Goal: Transaction & Acquisition: Purchase product/service

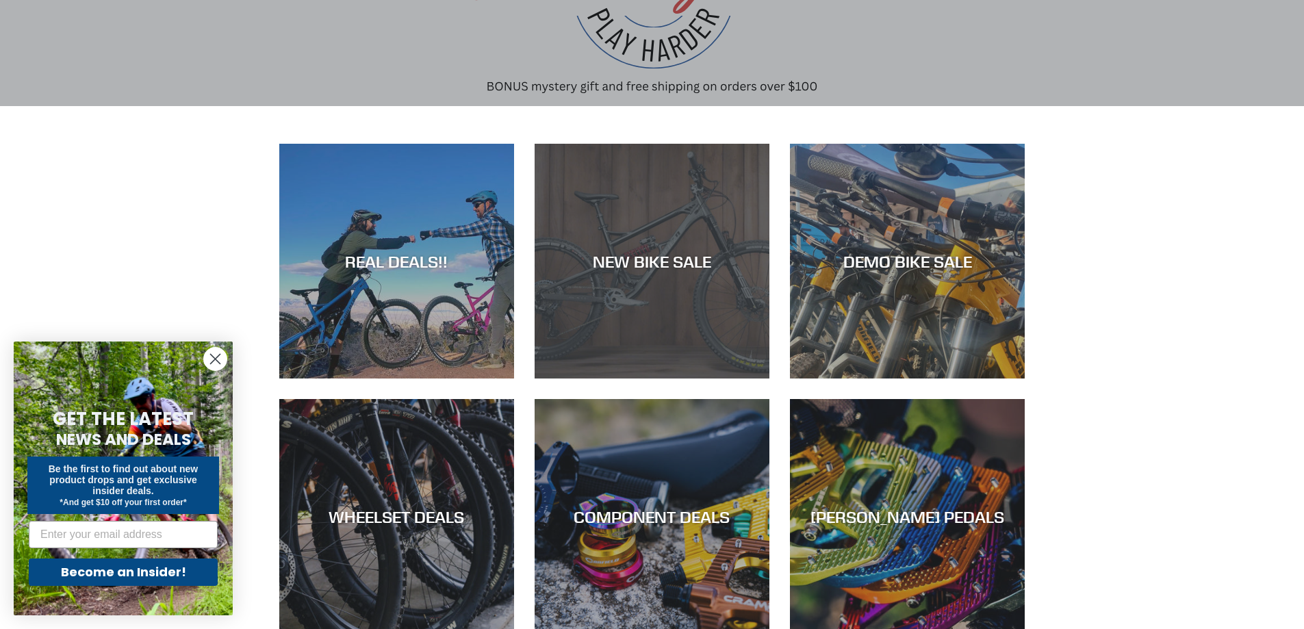
click at [630, 268] on div "NEW BIKE SALE" at bounding box center [651, 261] width 235 height 20
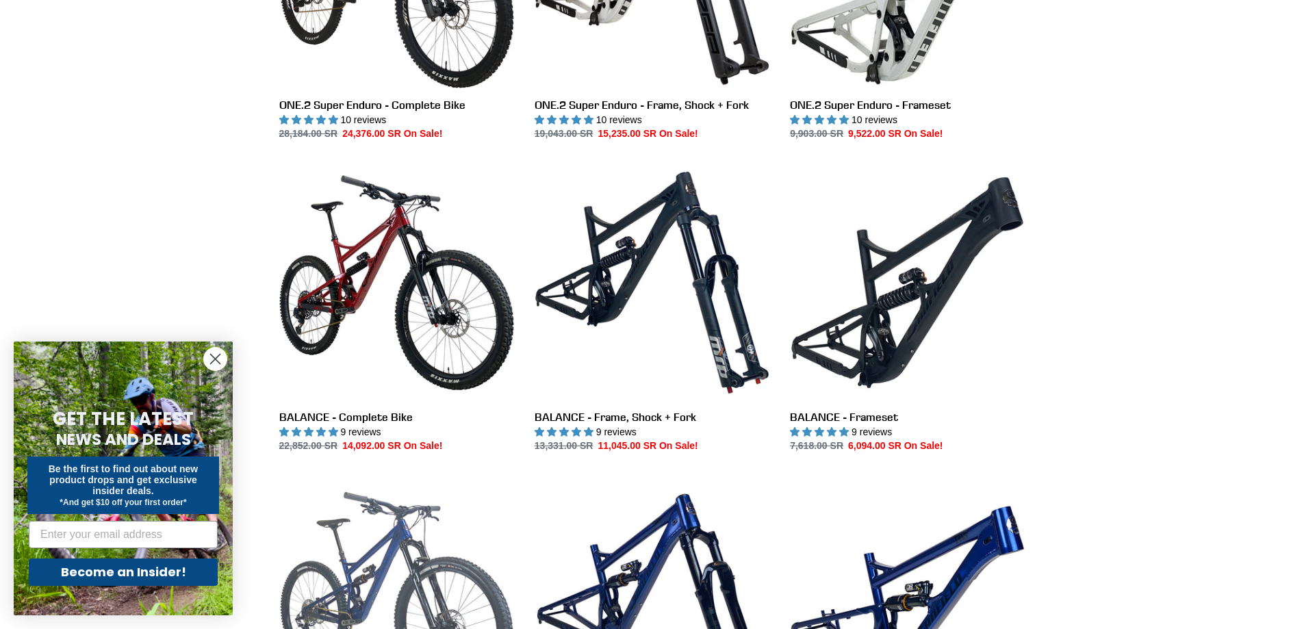
scroll to position [1163, 0]
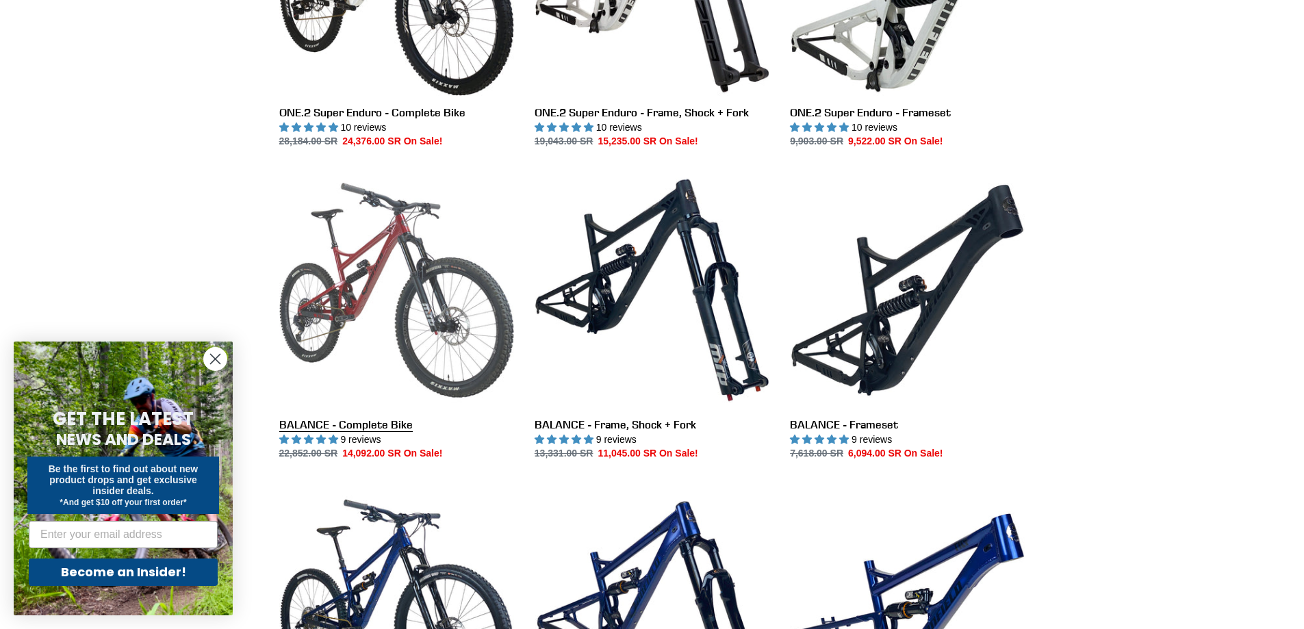
click at [414, 342] on link "BALANCE - Complete Bike" at bounding box center [396, 316] width 235 height 288
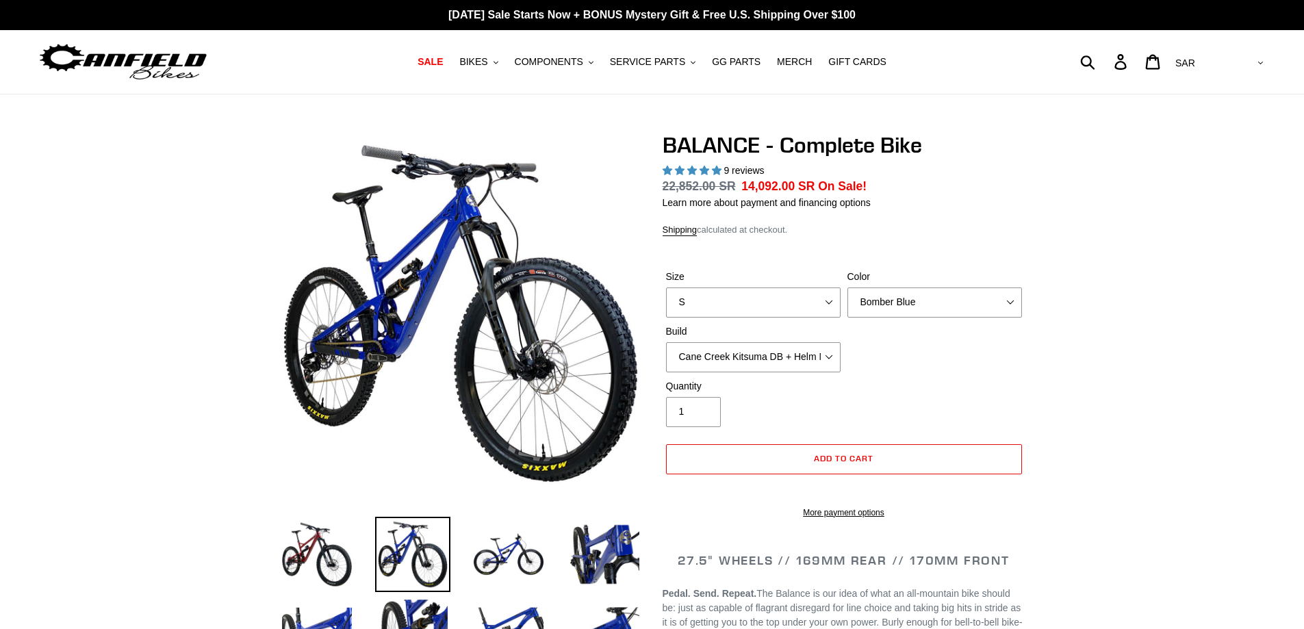
select select "highest-rating"
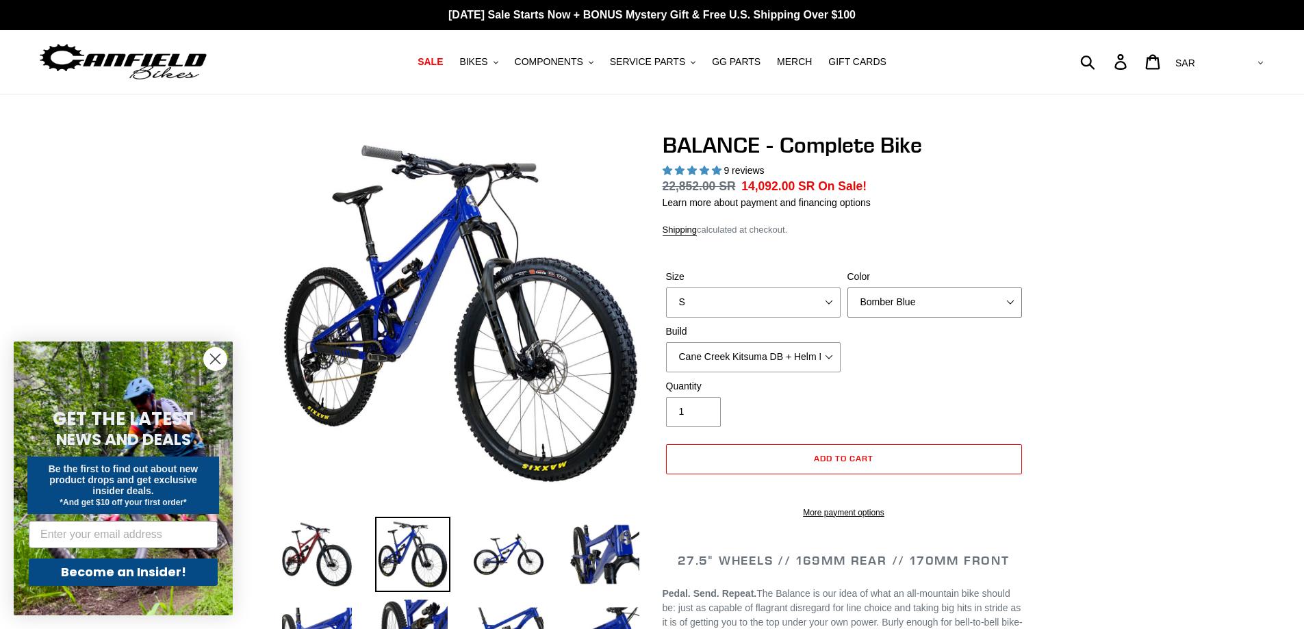
click at [890, 306] on select "Bomber Blue Goat's Blood Stealth Black" at bounding box center [934, 302] width 175 height 30
click at [847, 287] on select "Bomber Blue Goat's Blood Stealth Black" at bounding box center [934, 302] width 175 height 30
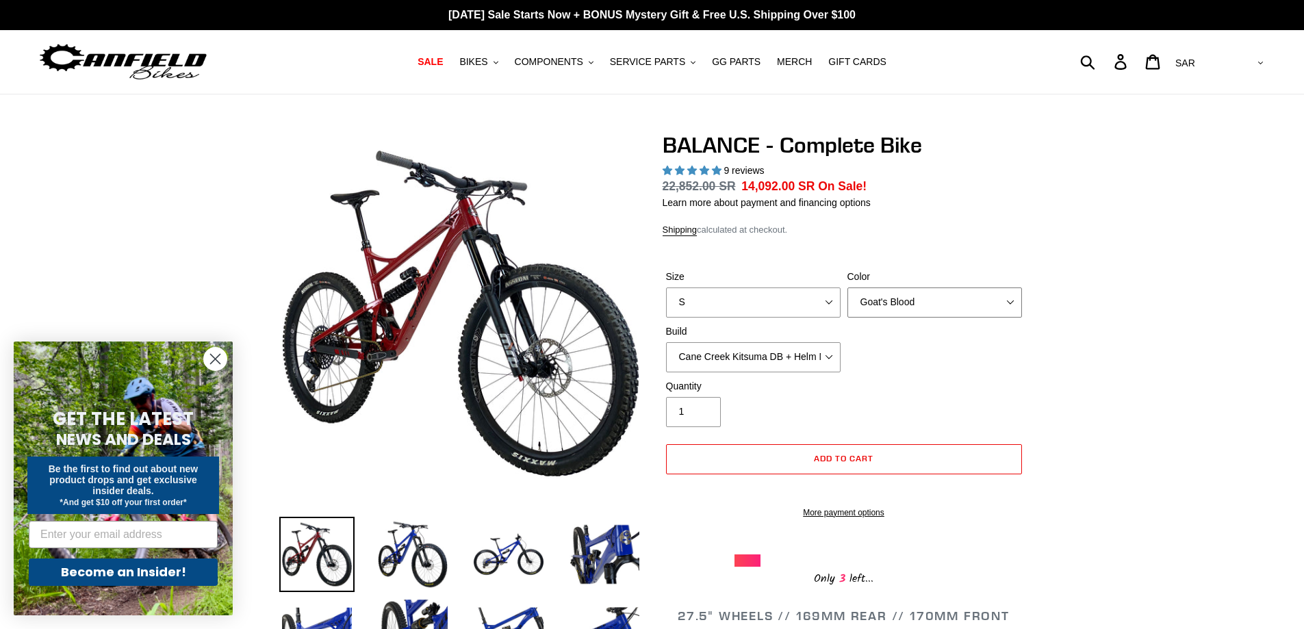
click at [910, 309] on select "Bomber Blue Goat's Blood Stealth Black" at bounding box center [934, 302] width 175 height 30
select select "Stealth Black"
click at [847, 287] on select "Bomber Blue Goat's Blood Stealth Black" at bounding box center [934, 302] width 175 height 30
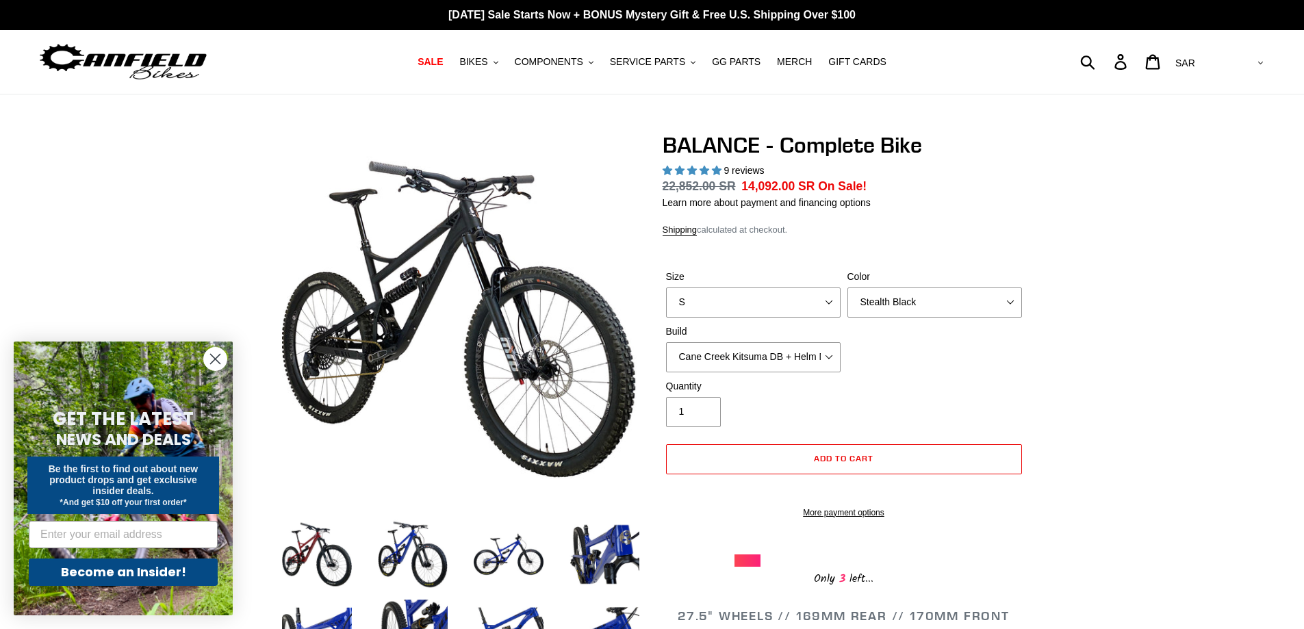
click at [907, 327] on div "Size S M L XL Color Bomber Blue Goat's Blood Stealth Black Build Cane Creek Kit…" at bounding box center [843, 324] width 363 height 109
click at [911, 305] on select "Bomber Blue Goat's Blood Stealth Black" at bounding box center [934, 302] width 175 height 30
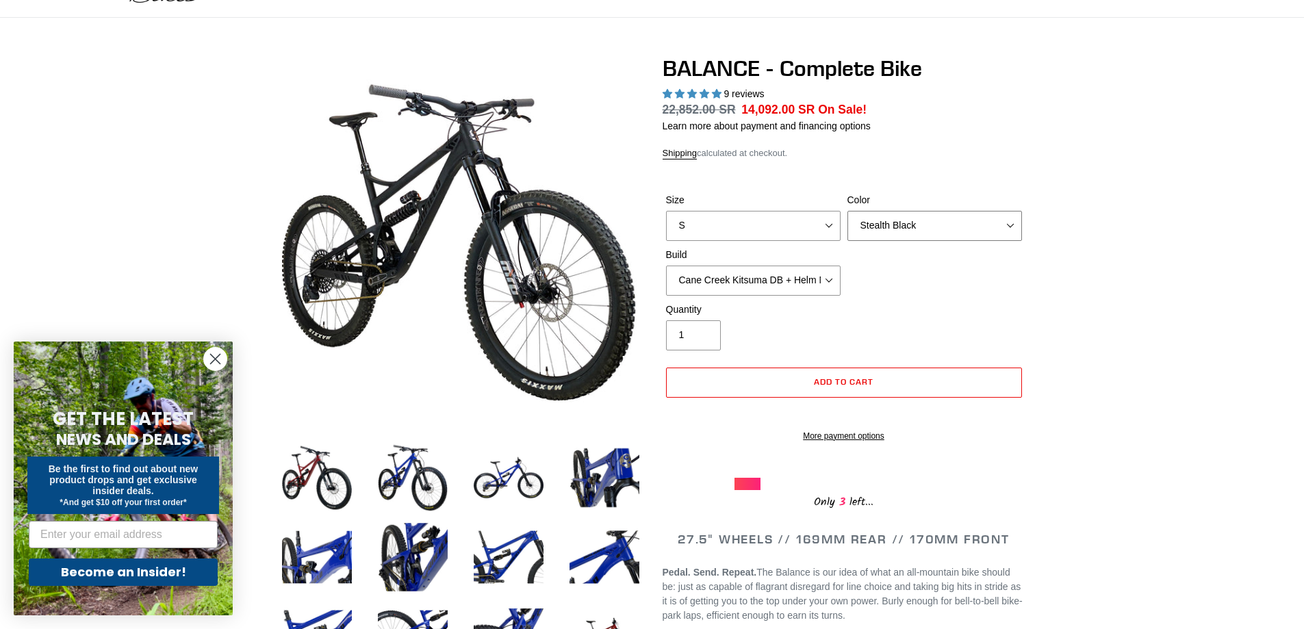
scroll to position [68, 0]
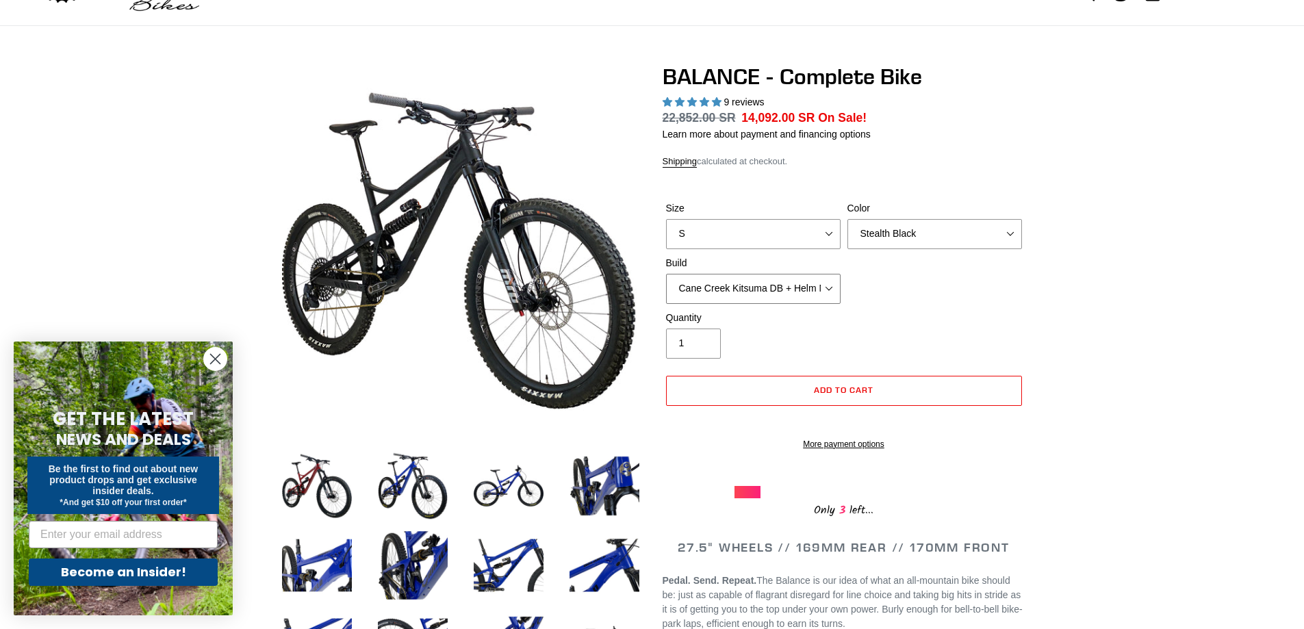
click at [831, 289] on select "Cane Creek Kitsuma DB + Helm MKII + SRAM GX Cane Creek Kitsuma DB + Helm MKII +…" at bounding box center [753, 289] width 175 height 30
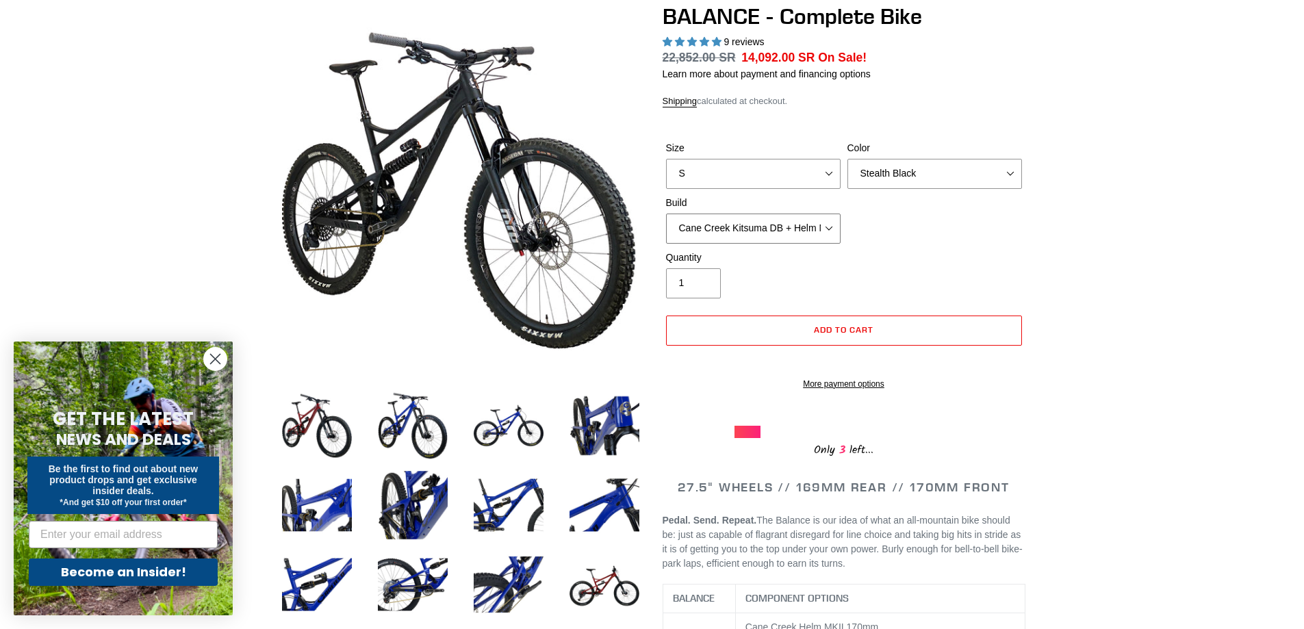
scroll to position [137, 0]
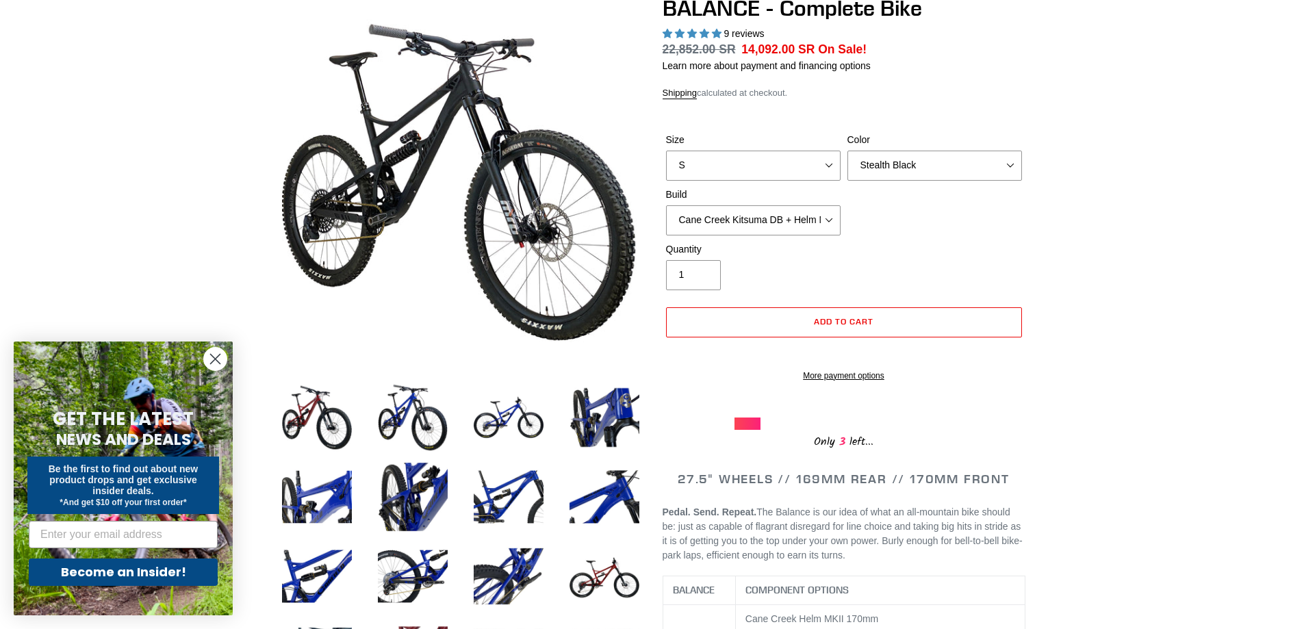
click at [840, 216] on div "Build Cane Creek Kitsuma DB + Helm MKII + SRAM GX Cane Creek Kitsuma DB + Helm …" at bounding box center [752, 212] width 181 height 48
click at [837, 217] on select "Cane Creek Kitsuma DB + Helm MKII + SRAM GX Cane Creek Kitsuma DB + Helm MKII +…" at bounding box center [753, 220] width 175 height 30
select select "RockShox Vivid ULT + Zeb ULT + SRAM GX"
click at [666, 205] on select "Cane Creek Kitsuma DB + Helm MKII + SRAM GX Cane Creek Kitsuma DB + Helm MKII +…" at bounding box center [753, 220] width 175 height 30
click at [824, 220] on select "Cane Creek Kitsuma DB + Helm MKII + SRAM GX Cane Creek Kitsuma DB + Helm MKII +…" at bounding box center [753, 220] width 175 height 30
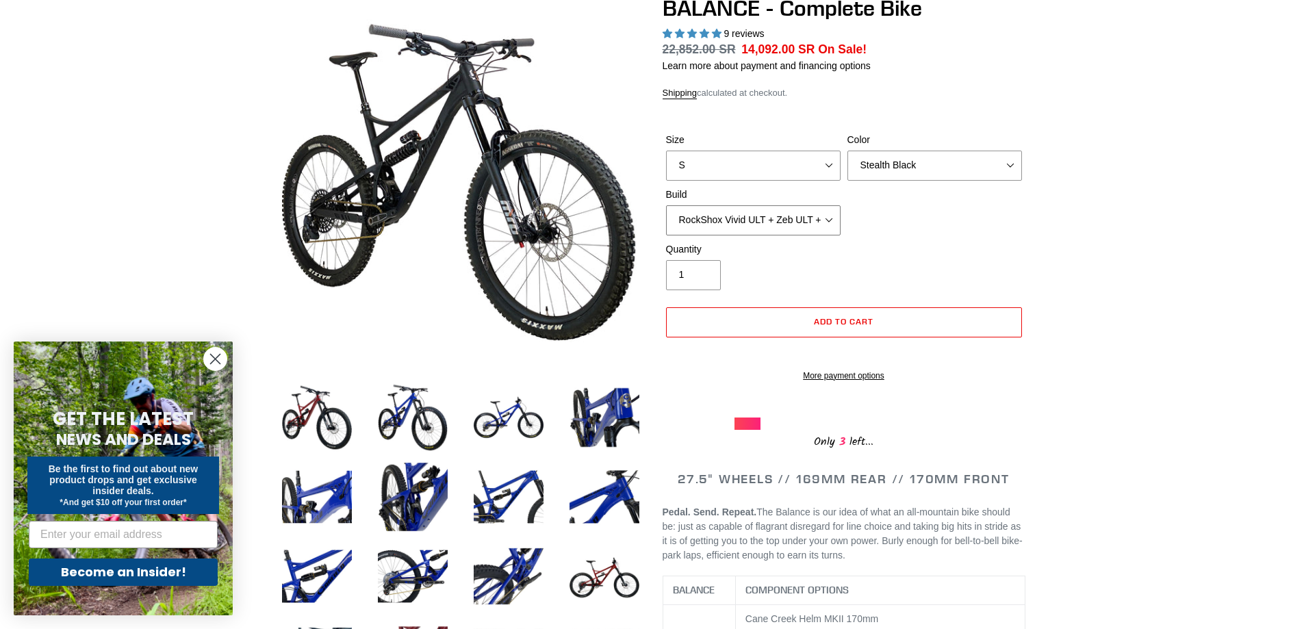
click at [824, 220] on select "Cane Creek Kitsuma DB + Helm MKII + SRAM GX Cane Creek Kitsuma DB + Helm MKII +…" at bounding box center [753, 220] width 175 height 30
click at [929, 274] on div "Quantity 1" at bounding box center [843, 269] width 363 height 55
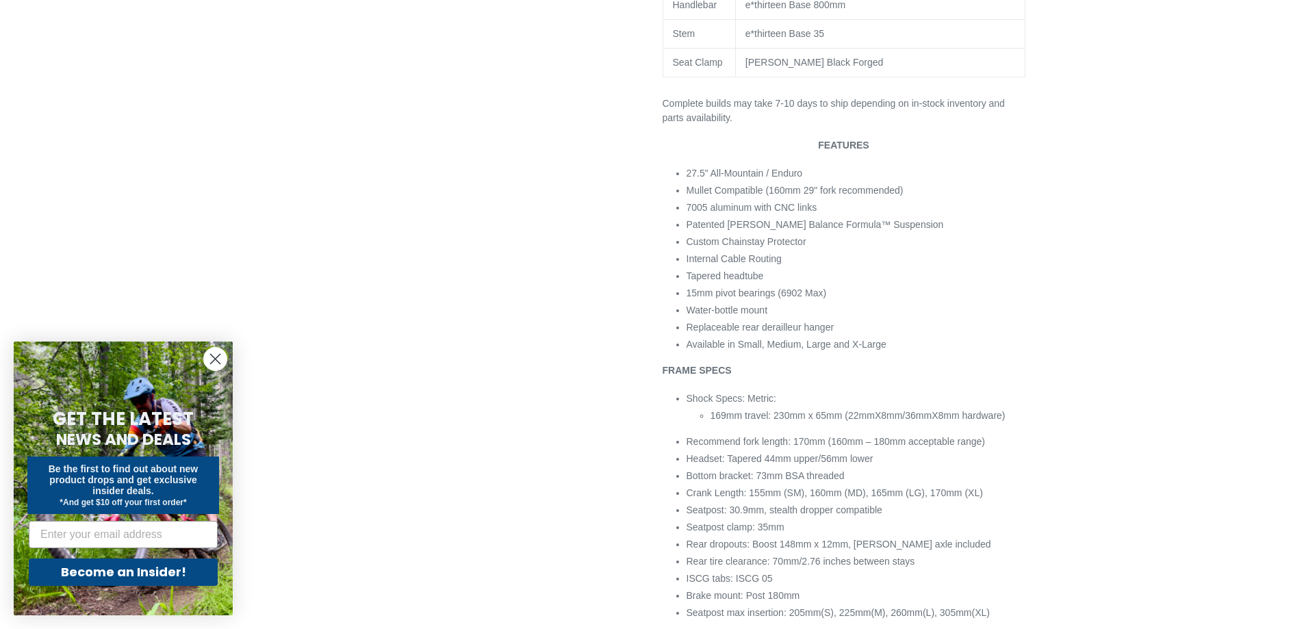
scroll to position [1163, 0]
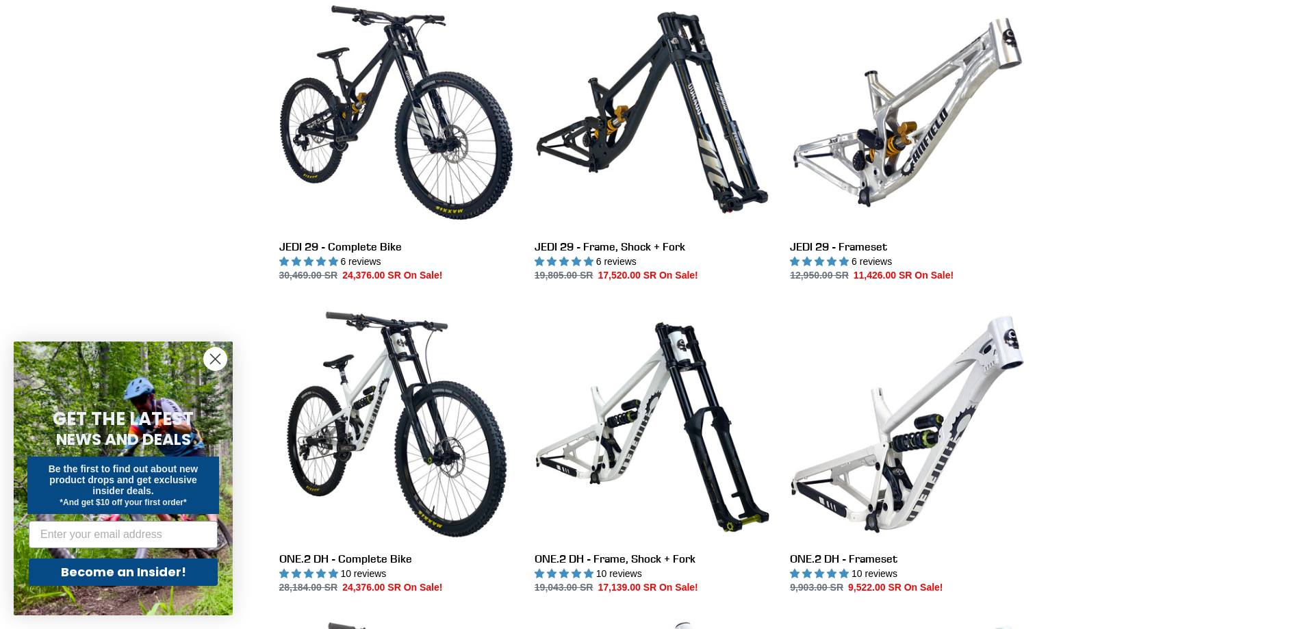
scroll to position [342, 0]
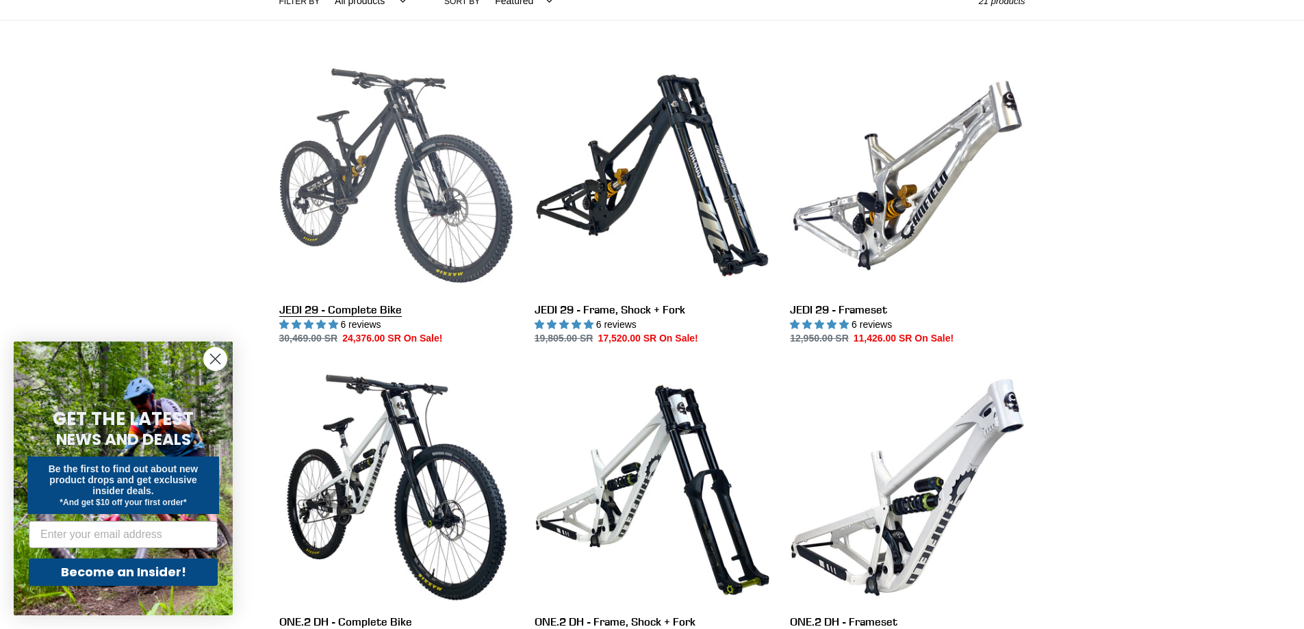
click at [452, 257] on link "JEDI 29 - Complete Bike" at bounding box center [396, 202] width 235 height 288
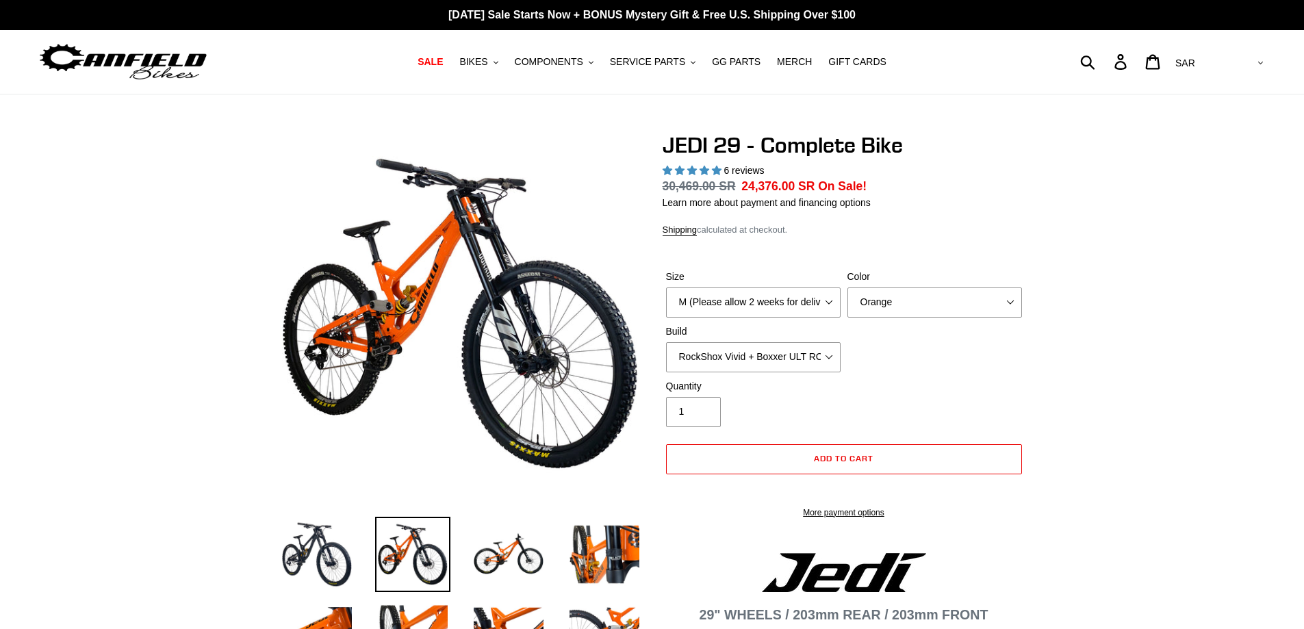
select select "highest-rating"
click at [815, 303] on select "M (Please allow 2 weeks for delivery) L (Please allow 2 weeks for delivery) XL …" at bounding box center [753, 302] width 175 height 30
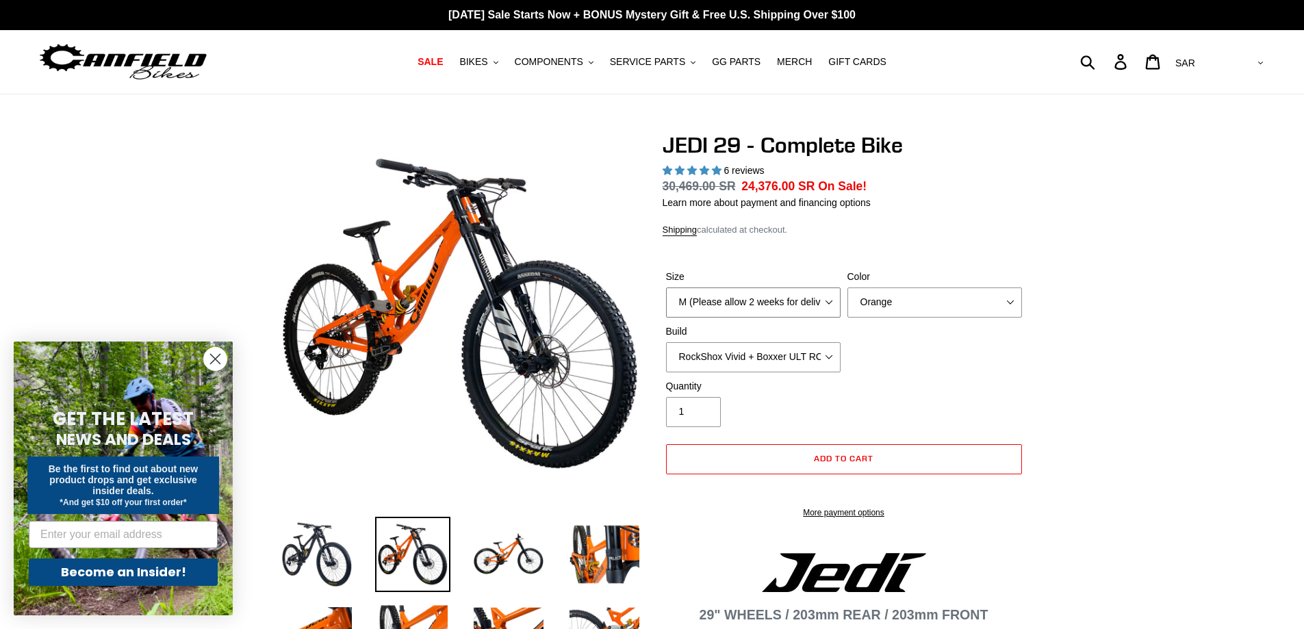
click at [815, 303] on select "M (Please allow 2 weeks for delivery) L (Please allow 2 weeks for delivery) XL …" at bounding box center [753, 302] width 175 height 30
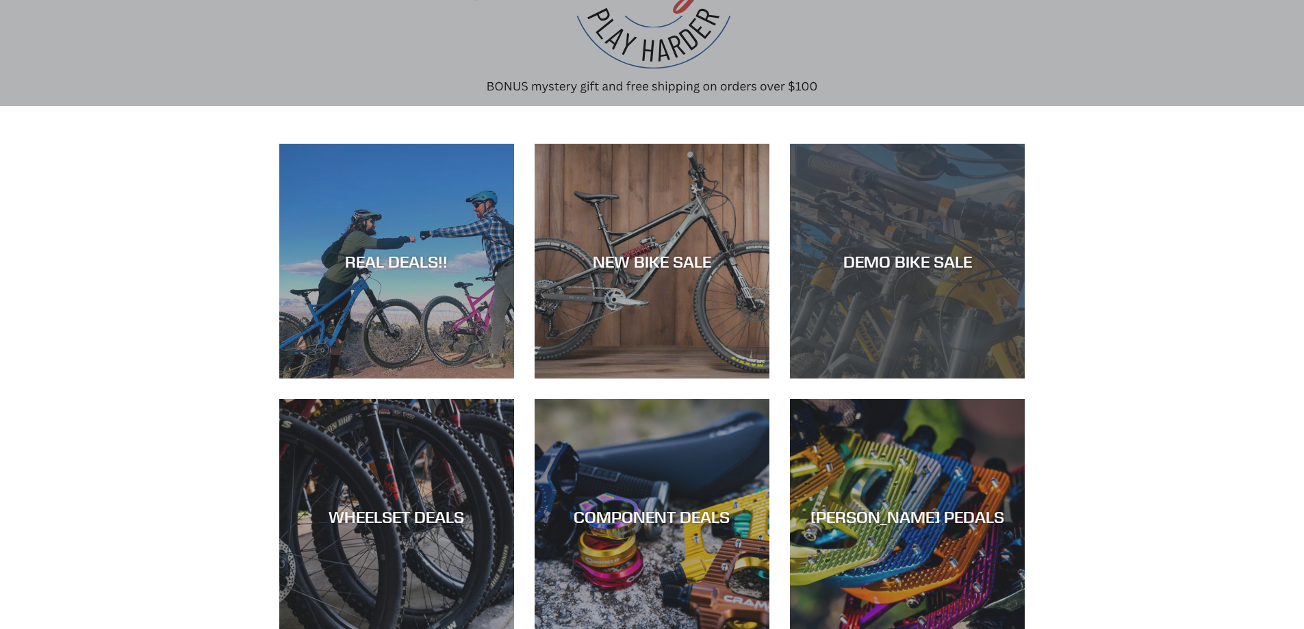
click at [880, 259] on div "DEMO BIKE SALE" at bounding box center [907, 261] width 235 height 20
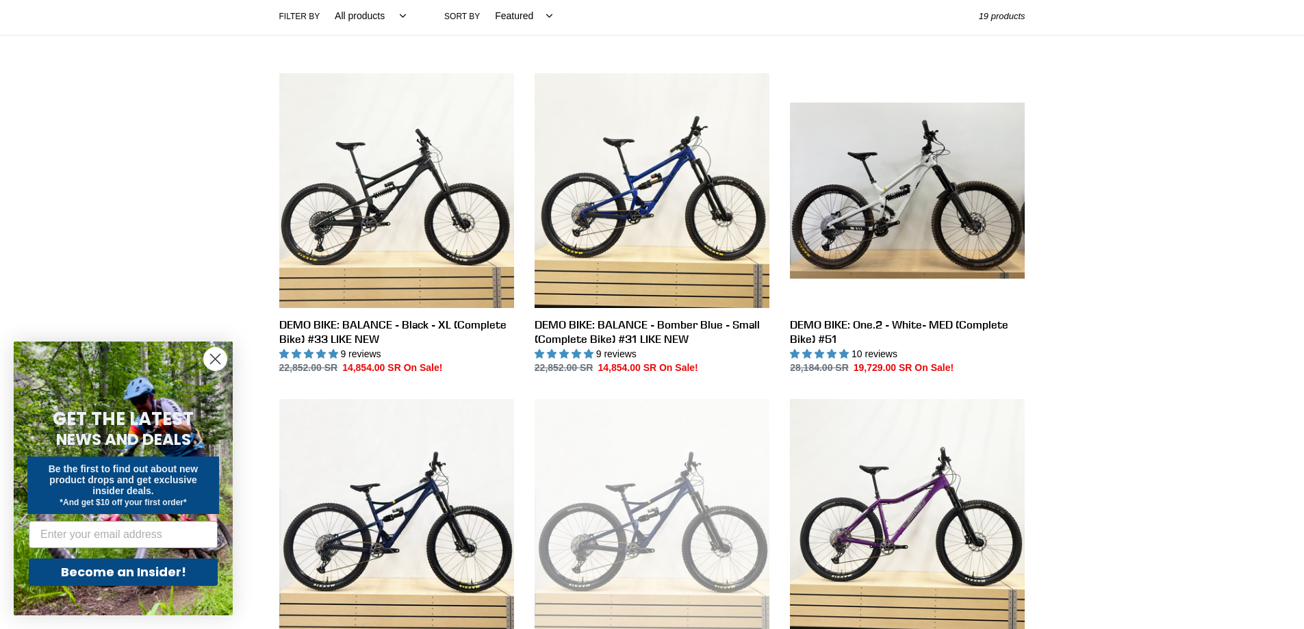
scroll to position [342, 0]
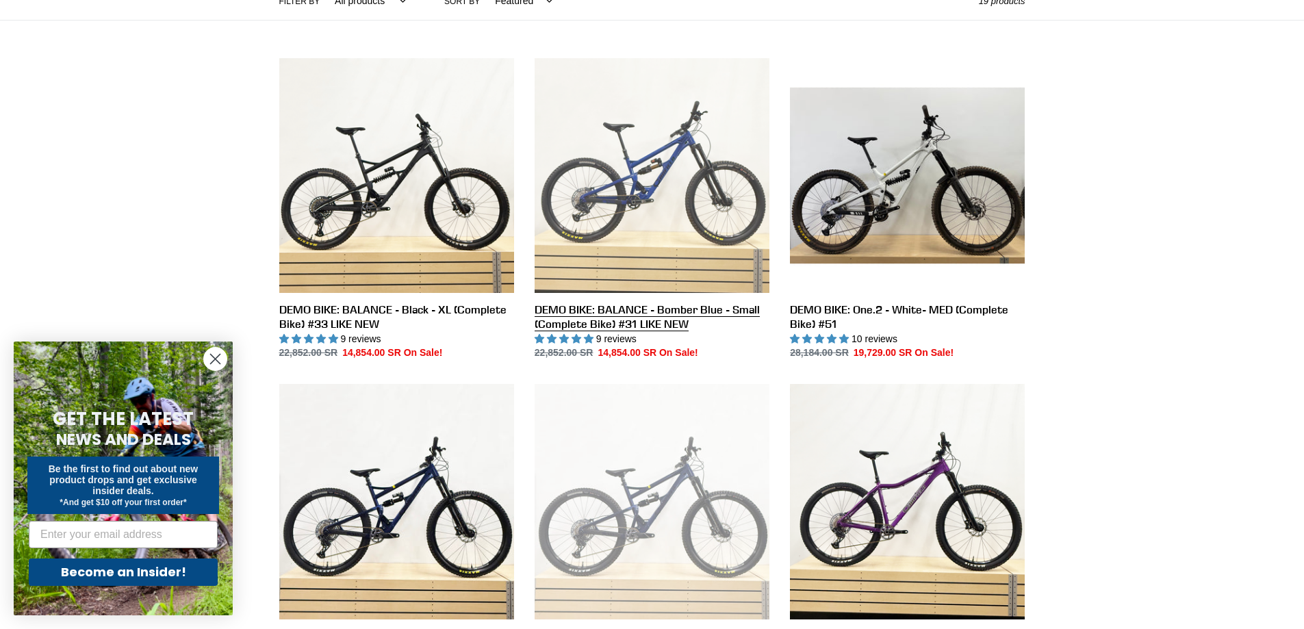
click at [651, 236] on link "DEMO BIKE: BALANCE - Bomber Blue - Small (Complete Bike) #31 LIKE NEW" at bounding box center [651, 209] width 235 height 302
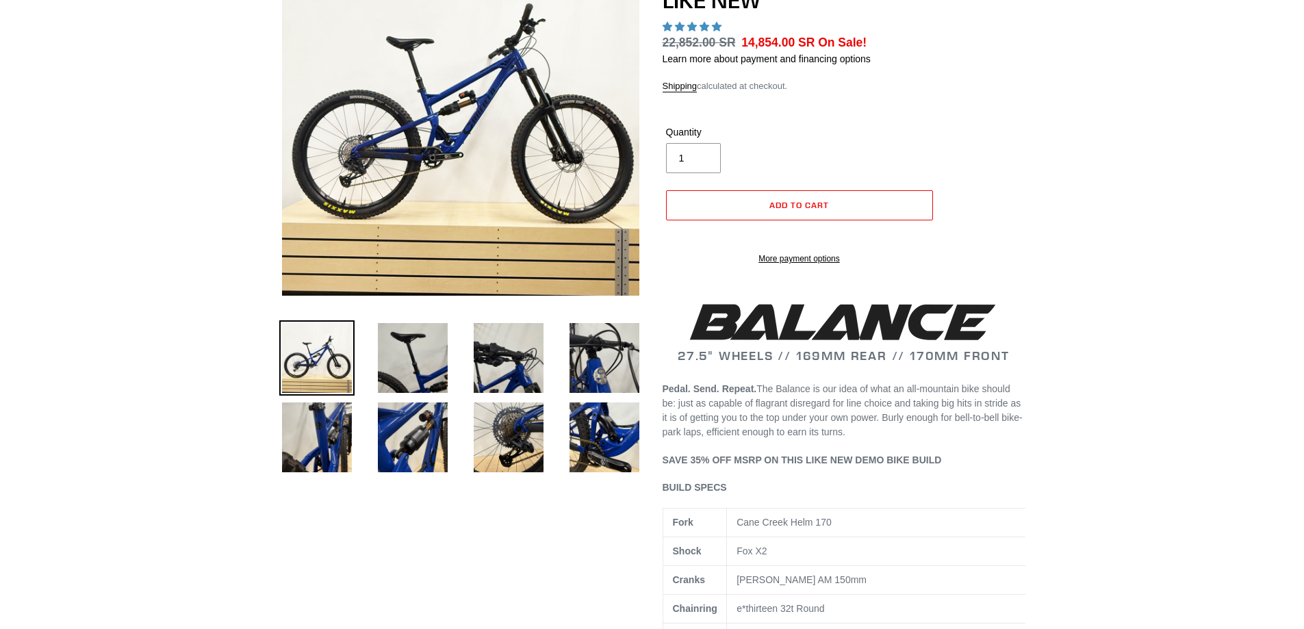
select select "highest-rating"
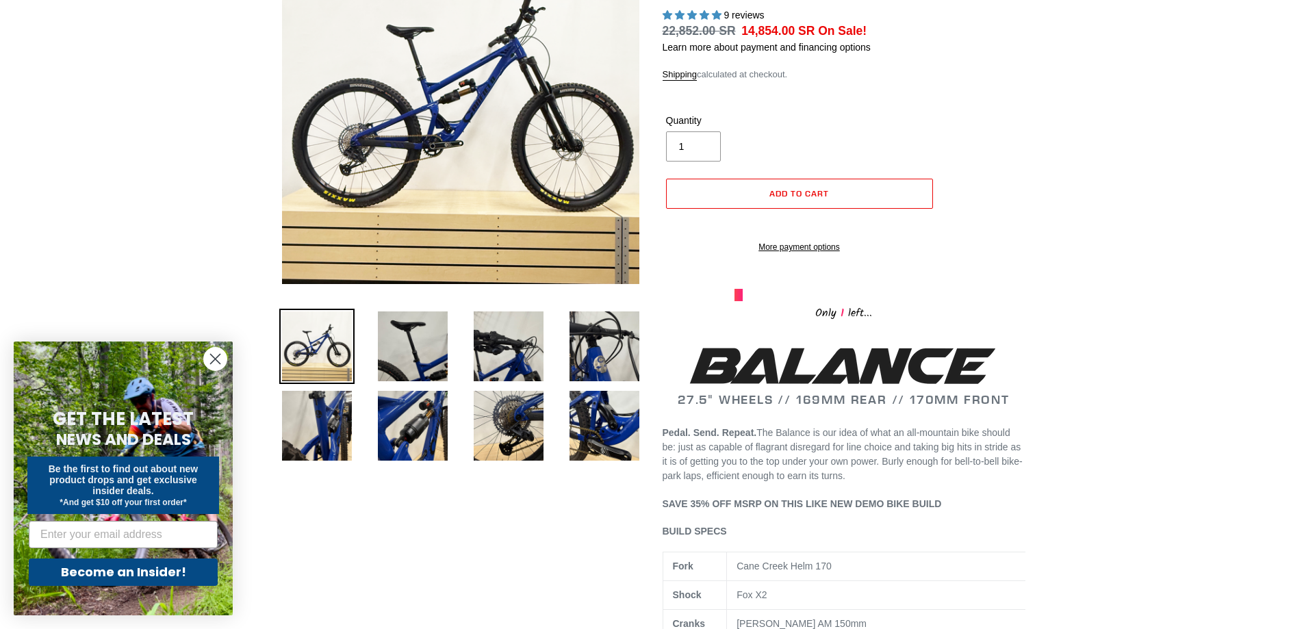
scroll to position [205, 0]
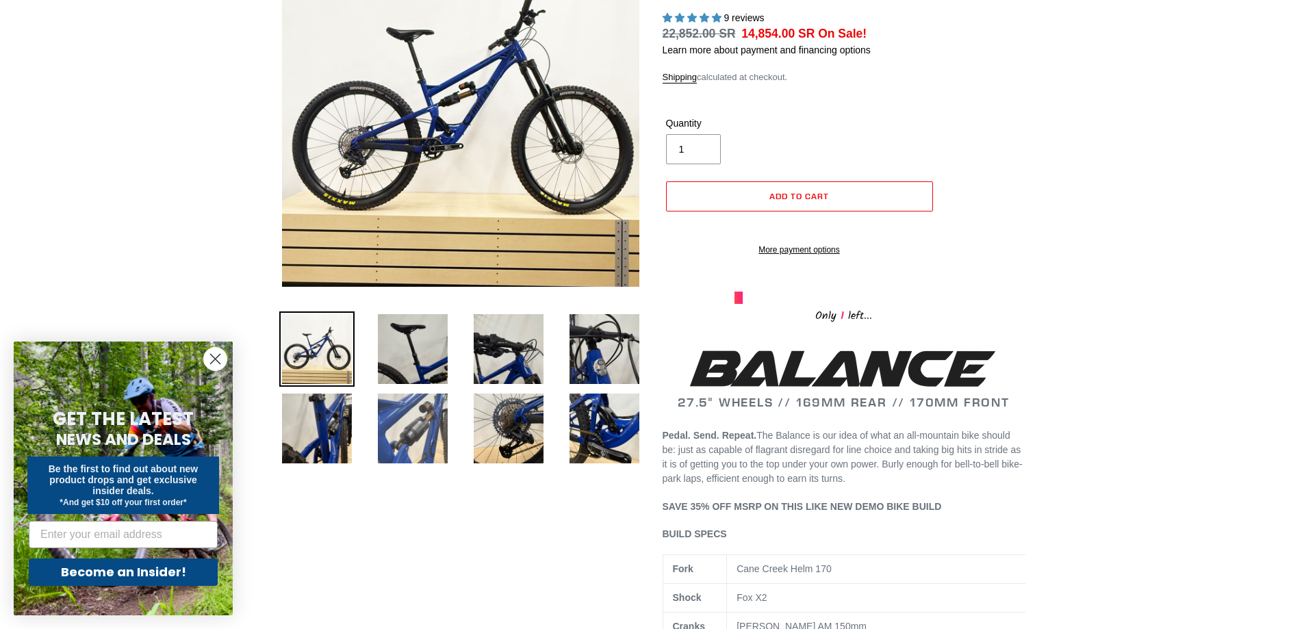
click at [420, 420] on img at bounding box center [412, 428] width 75 height 75
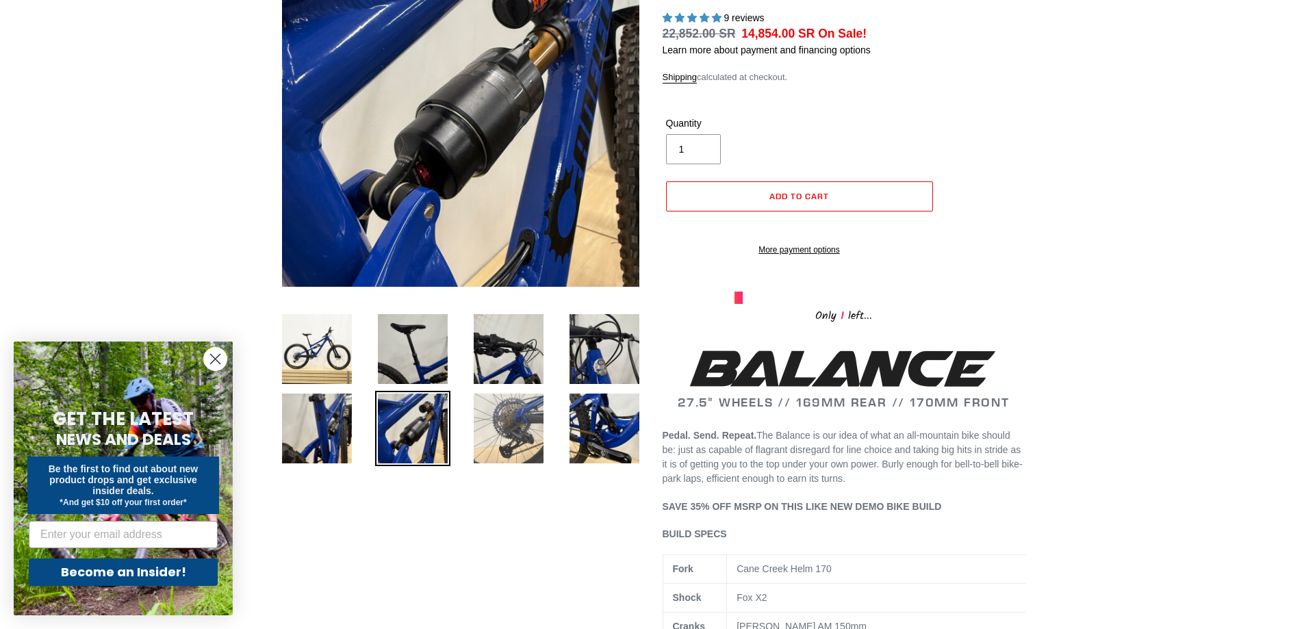
click at [498, 428] on img at bounding box center [508, 428] width 75 height 75
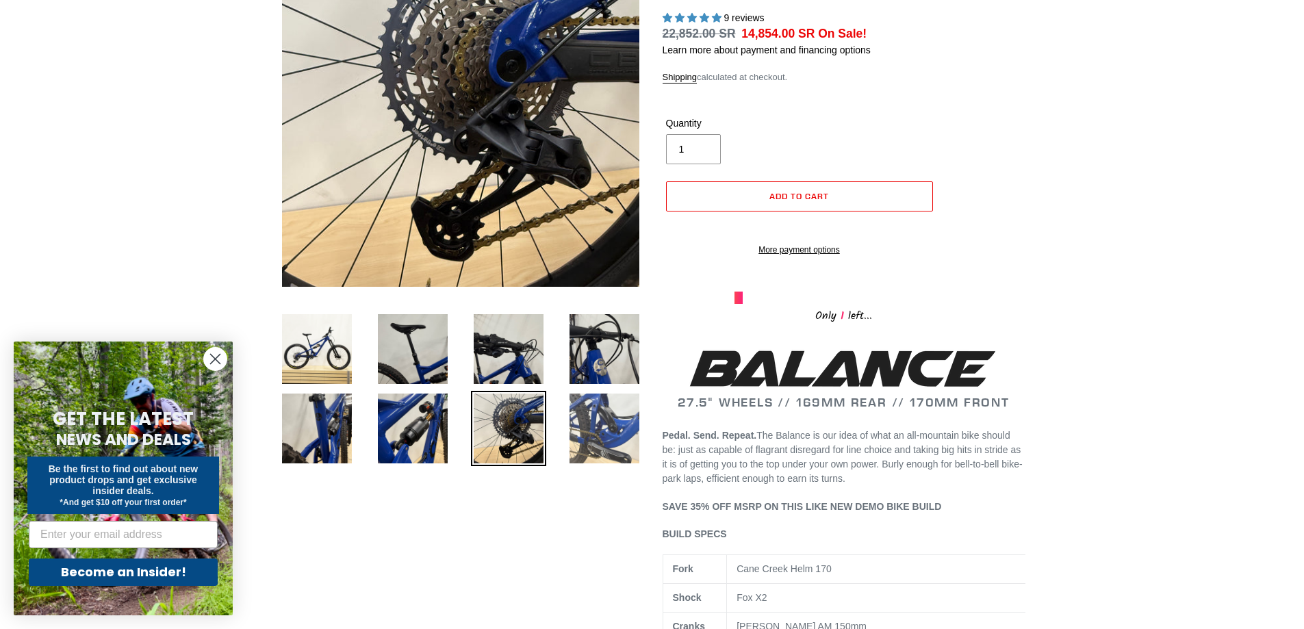
click at [586, 431] on img at bounding box center [604, 428] width 75 height 75
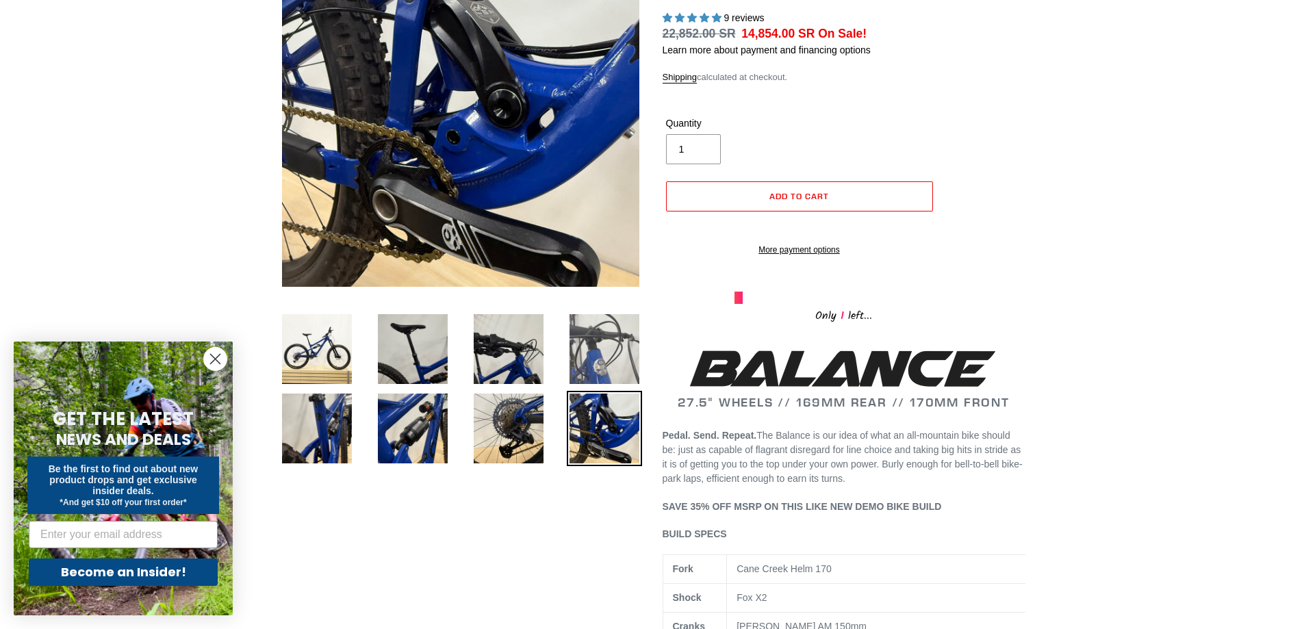
click at [603, 361] on img at bounding box center [604, 348] width 75 height 75
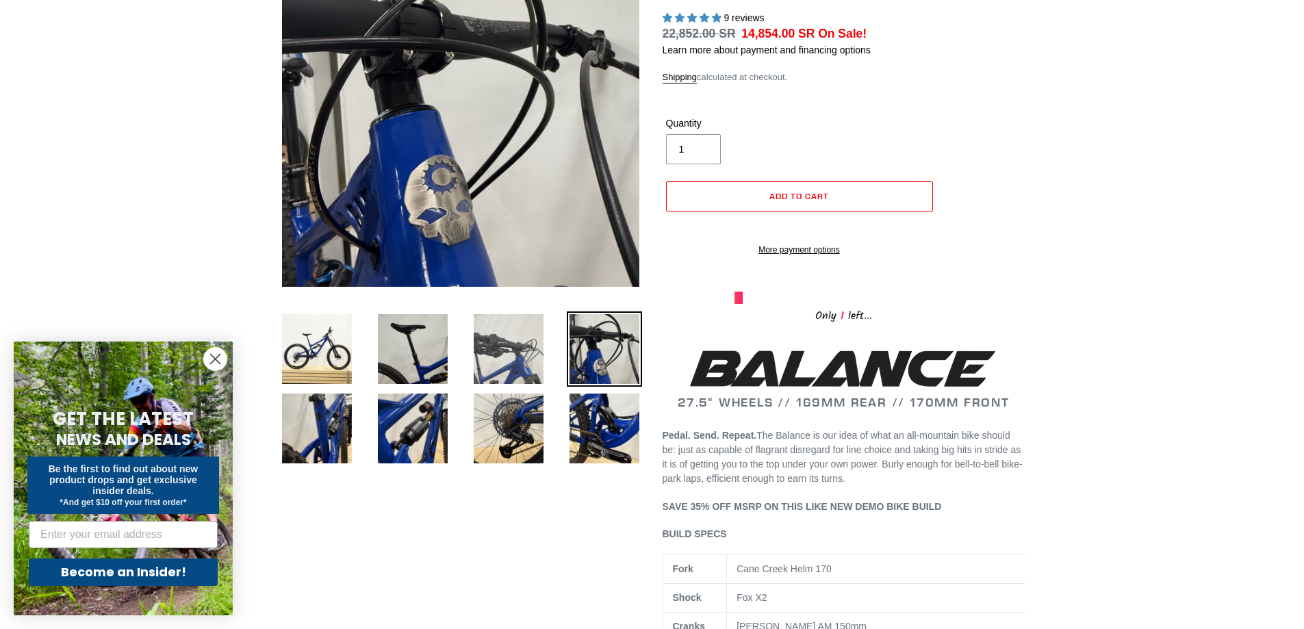
click at [517, 364] on img at bounding box center [508, 348] width 75 height 75
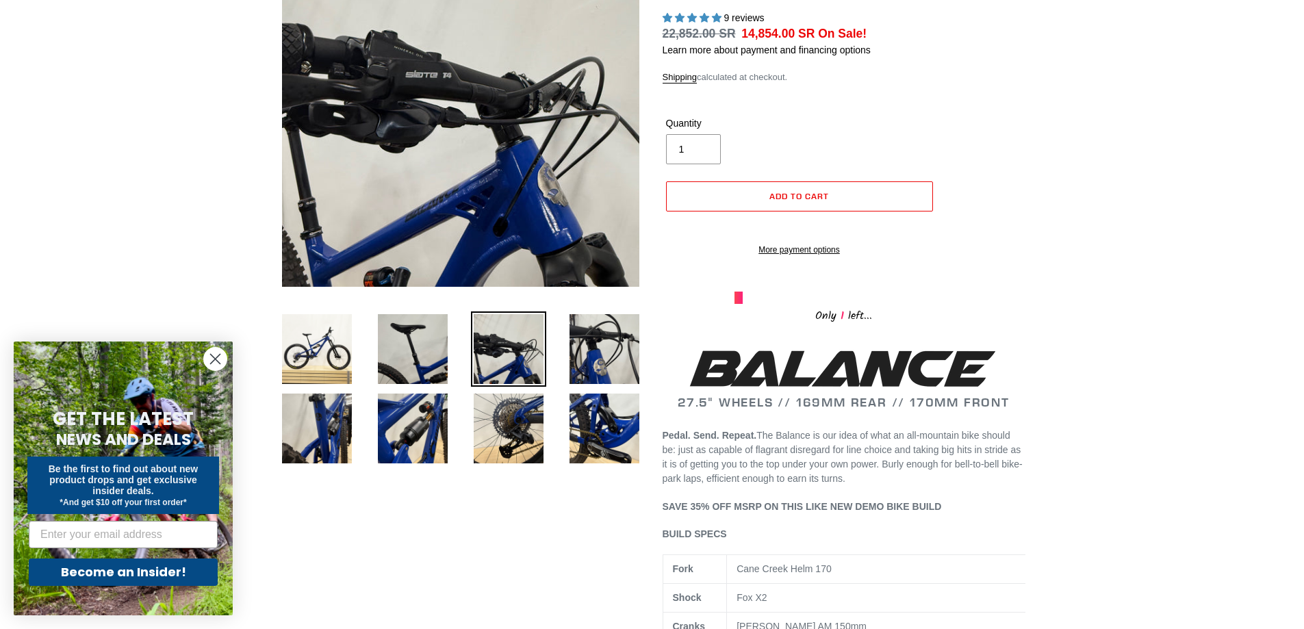
drag, startPoint x: 848, startPoint y: 315, endPoint x: 865, endPoint y: 313, distance: 17.3
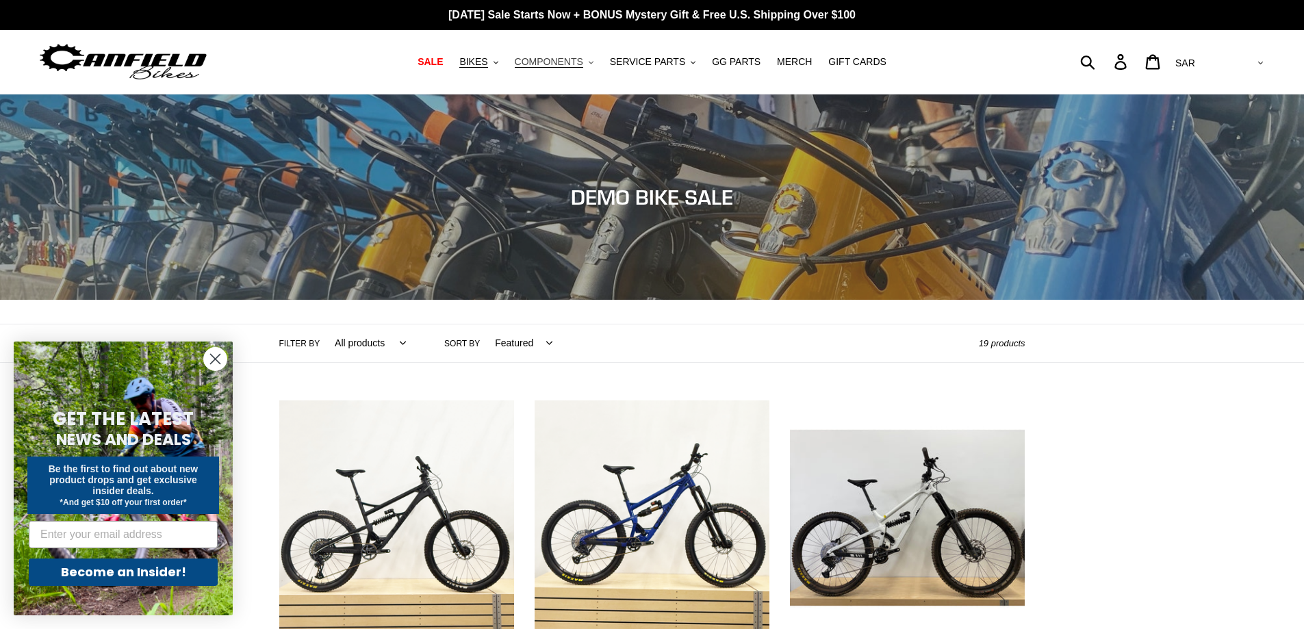
click at [583, 61] on span "COMPONENTS" at bounding box center [549, 62] width 68 height 12
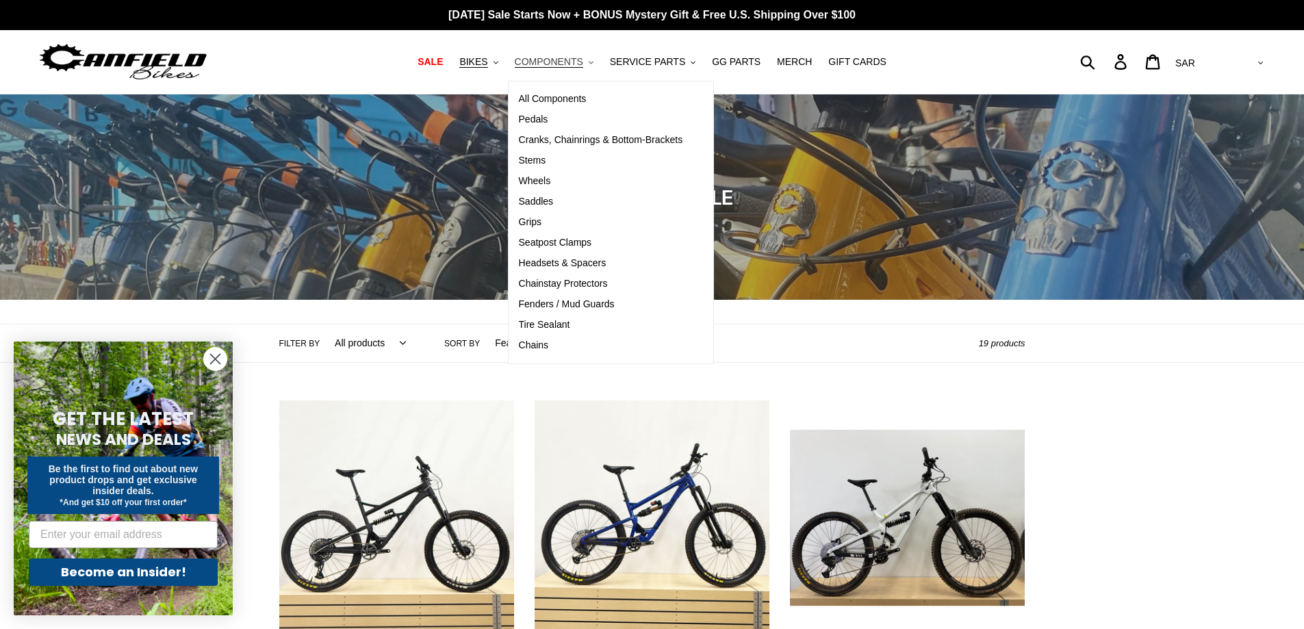
click at [583, 60] on span "COMPONENTS" at bounding box center [549, 62] width 68 height 12
